Goal: Entertainment & Leisure: Consume media (video, audio)

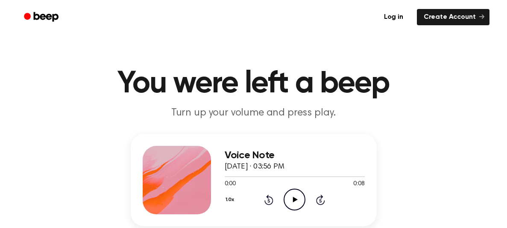
click at [290, 196] on icon "Play Audio" at bounding box center [295, 199] width 22 height 22
click at [232, 199] on div "1.0x" at bounding box center [231, 200] width 13 height 13
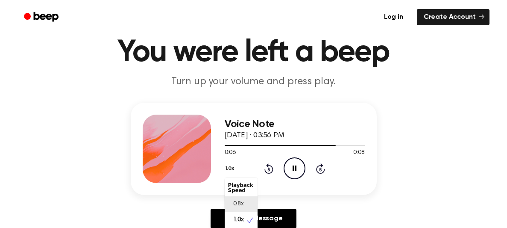
click at [243, 206] on div "0.8x" at bounding box center [241, 204] width 33 height 16
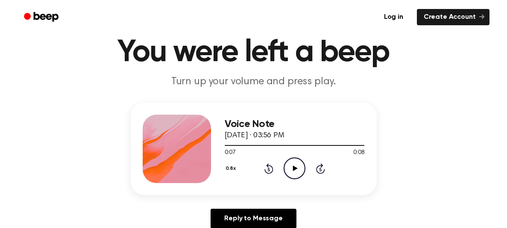
click at [232, 151] on span "0:07" at bounding box center [230, 152] width 11 height 9
click at [288, 170] on icon "Play Audio" at bounding box center [295, 168] width 22 height 22
click at [296, 168] on icon "Play Audio" at bounding box center [295, 168] width 22 height 22
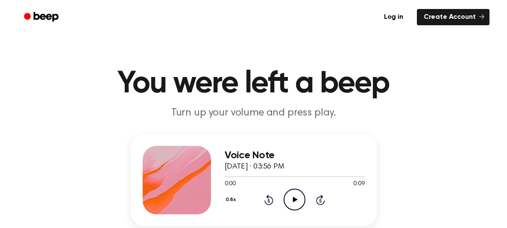
click at [286, 196] on icon "Play Audio" at bounding box center [295, 199] width 22 height 22
click at [291, 196] on icon "Play Audio" at bounding box center [295, 199] width 22 height 22
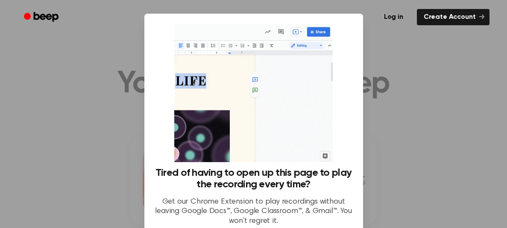
click at [426, 94] on div at bounding box center [253, 114] width 507 height 228
click at [402, 104] on div at bounding box center [253, 114] width 507 height 228
click at [132, 124] on div at bounding box center [253, 114] width 507 height 228
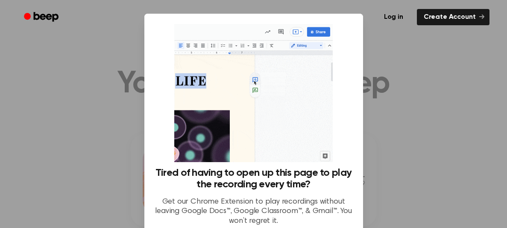
click at [132, 124] on div at bounding box center [253, 114] width 507 height 228
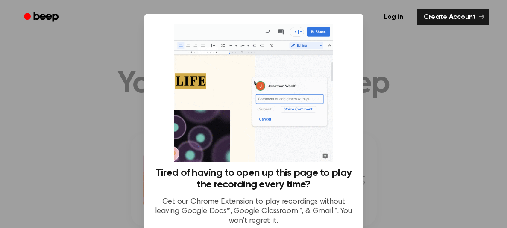
click at [132, 124] on div at bounding box center [253, 114] width 507 height 228
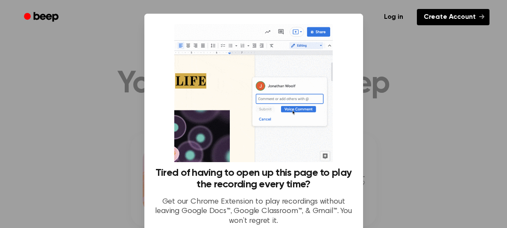
click at [483, 19] on icon at bounding box center [481, 16] width 5 height 5
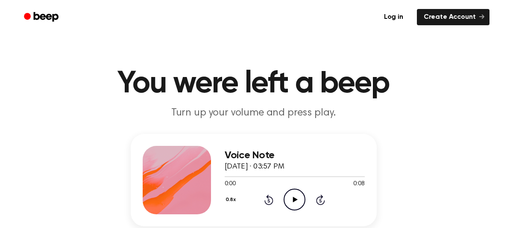
click at [291, 197] on icon "Play Audio" at bounding box center [295, 199] width 22 height 22
click at [296, 200] on icon at bounding box center [295, 199] width 5 height 6
click at [289, 184] on div "0:00 0:14" at bounding box center [295, 183] width 140 height 9
click at [295, 189] on circle at bounding box center [294, 199] width 21 height 21
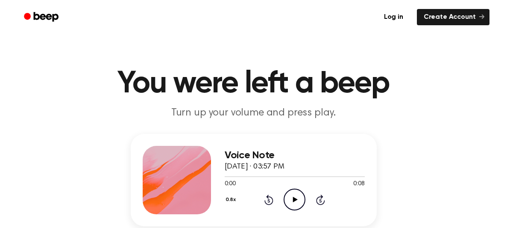
click at [296, 192] on icon "Play Audio" at bounding box center [295, 199] width 22 height 22
click at [268, 196] on icon at bounding box center [268, 199] width 9 height 10
click at [294, 202] on icon "Play Audio" at bounding box center [295, 199] width 22 height 22
click at [290, 203] on icon "Play Audio" at bounding box center [295, 199] width 22 height 22
